Goal: Information Seeking & Learning: Learn about a topic

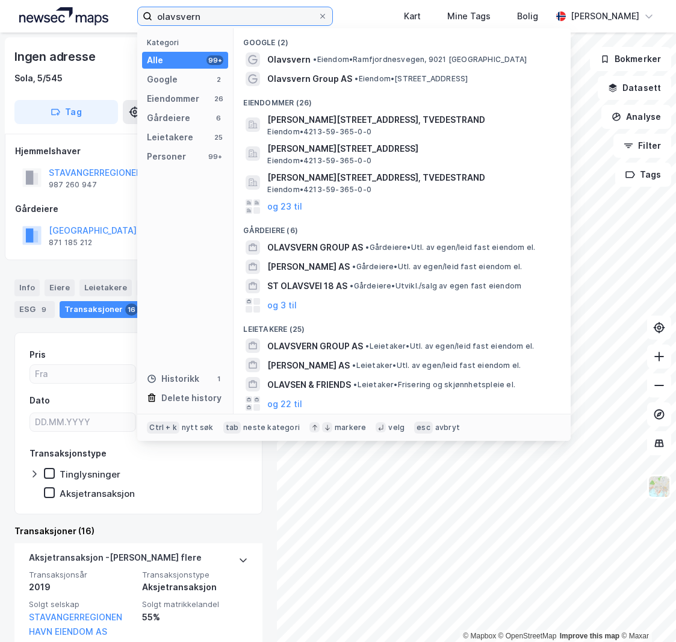
click at [170, 14] on input "olavsvern" at bounding box center [235, 16] width 166 height 18
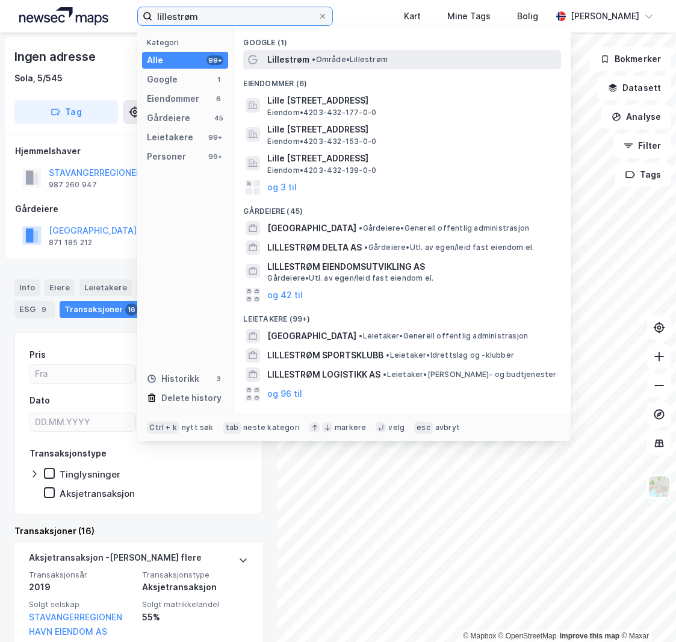
type input "lillestrøm"
click at [358, 61] on span "• Område • [GEOGRAPHIC_DATA]" at bounding box center [350, 60] width 76 height 10
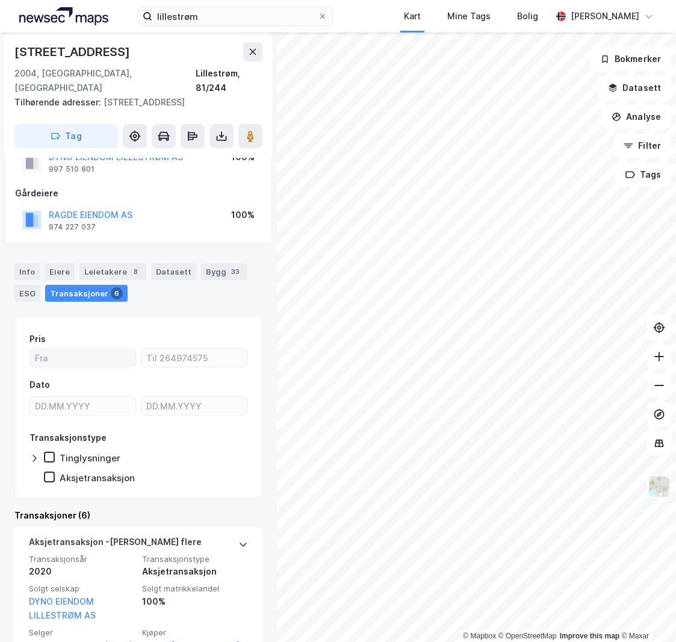
scroll to position [60, 0]
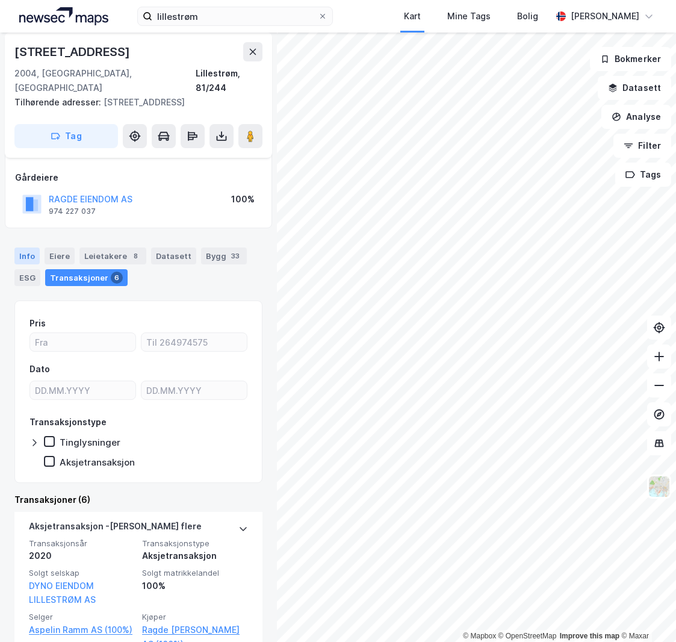
click at [25, 247] on div "Info" at bounding box center [26, 255] width 25 height 17
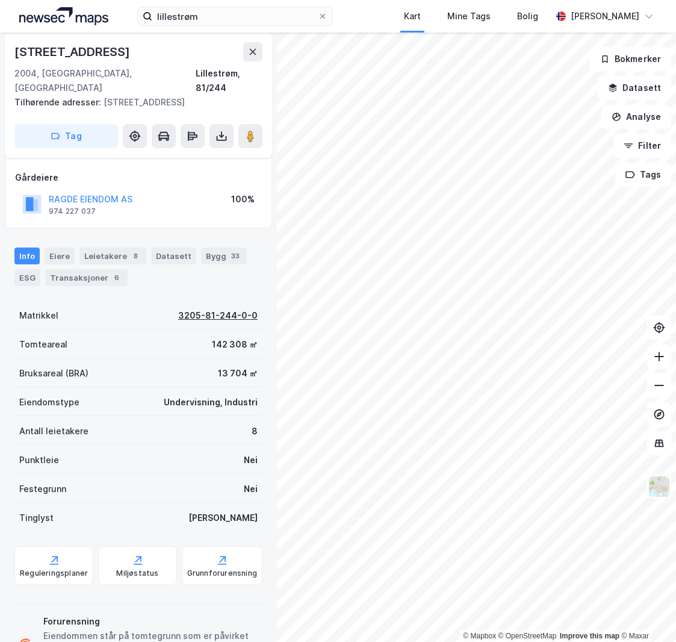
click at [188, 308] on div "3205-81-244-0-0" at bounding box center [217, 315] width 79 height 14
